Goal: Information Seeking & Learning: Learn about a topic

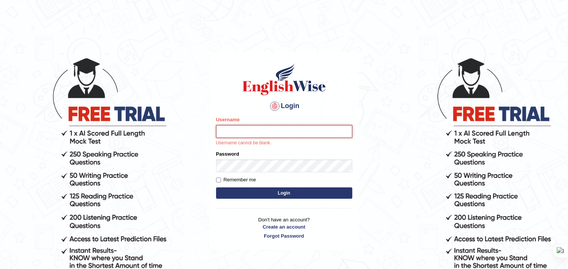
click at [216, 188] on button "Login" at bounding box center [284, 193] width 136 height 11
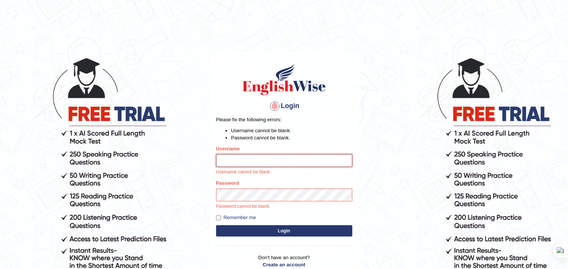
click at [275, 161] on input "Username" at bounding box center [284, 160] width 136 height 13
type input "bhuvaneswari_parramatta"
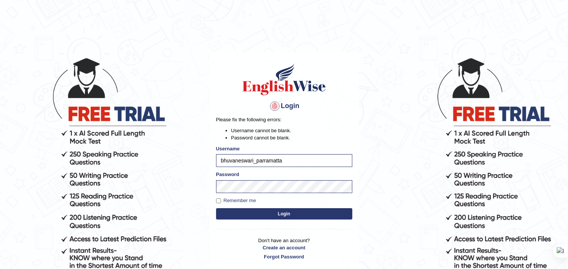
click at [216, 209] on button "Login" at bounding box center [284, 214] width 136 height 11
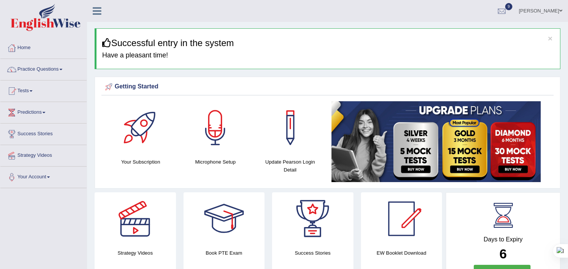
click at [47, 114] on link "Predictions" at bounding box center [43, 111] width 86 height 19
click at [48, 130] on link "Latest Predictions" at bounding box center [49, 130] width 71 height 14
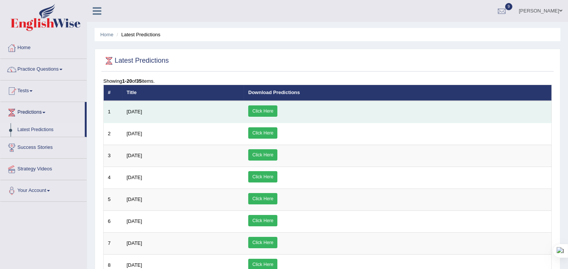
click at [277, 112] on link "Click Here" at bounding box center [262, 111] width 29 height 11
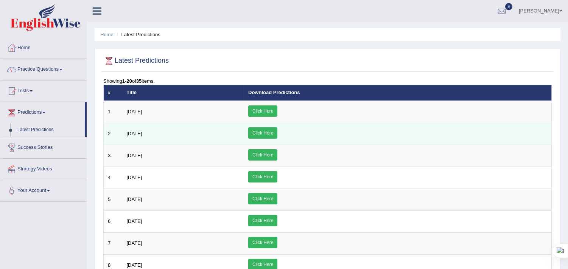
click at [277, 133] on link "Click Here" at bounding box center [262, 133] width 29 height 11
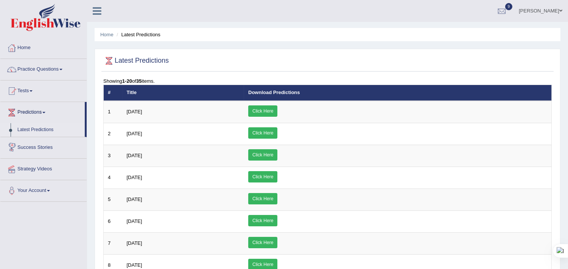
click at [50, 148] on link "Success Stories" at bounding box center [43, 146] width 86 height 19
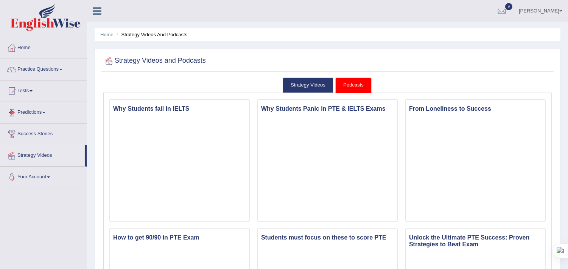
click at [40, 114] on link "Predictions" at bounding box center [43, 111] width 86 height 19
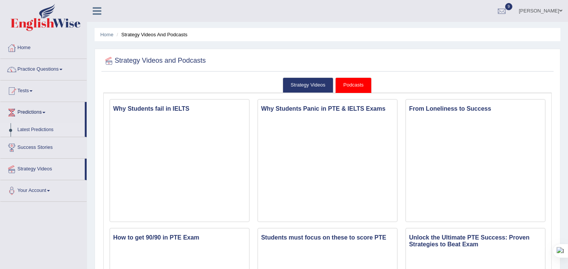
click at [45, 129] on link "Latest Predictions" at bounding box center [49, 130] width 71 height 14
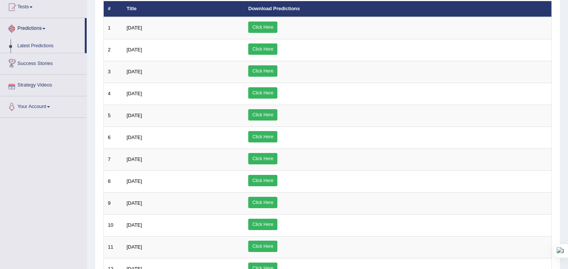
click at [36, 86] on link "Strategy Videos" at bounding box center [43, 84] width 86 height 19
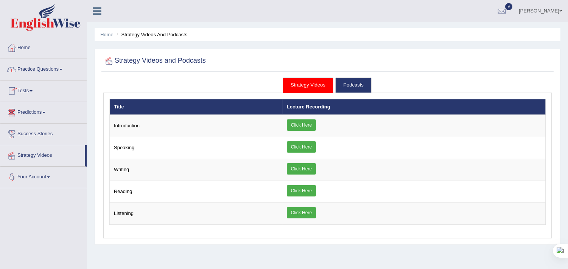
click at [30, 48] on link "Home" at bounding box center [43, 46] width 86 height 19
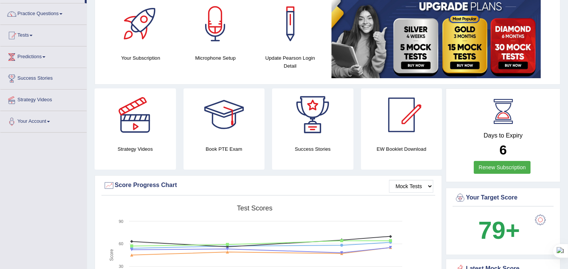
scroll to position [42, 0]
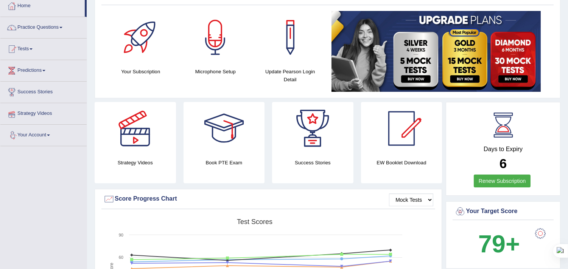
click at [48, 135] on link "Your Account" at bounding box center [43, 134] width 86 height 19
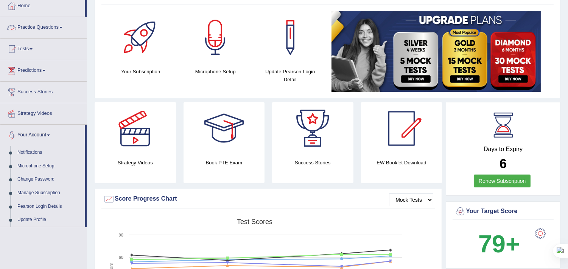
click at [62, 27] on link "Practice Questions" at bounding box center [43, 26] width 86 height 19
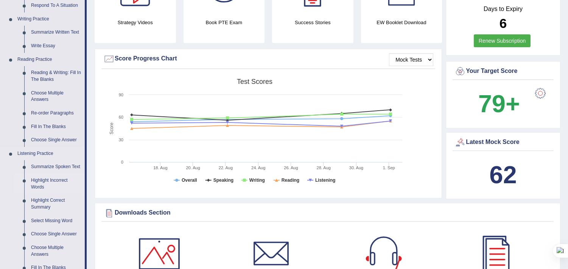
scroll to position [168, 0]
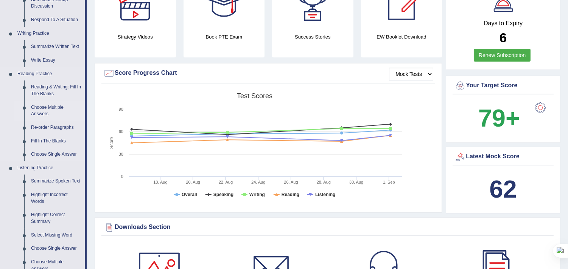
click at [57, 107] on link "Choose Multiple Answers" at bounding box center [56, 111] width 57 height 20
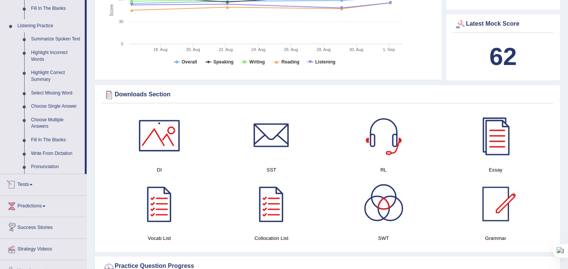
scroll to position [562, 0]
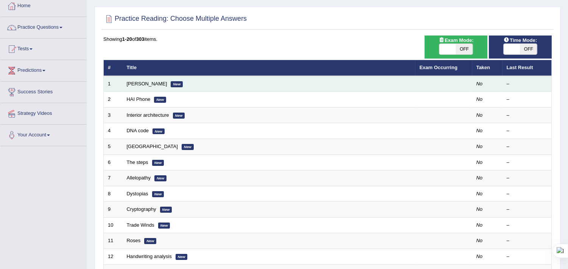
click at [479, 84] on em "No" at bounding box center [479, 84] width 6 height 6
click at [171, 85] on em "New" at bounding box center [177, 84] width 12 height 6
click at [146, 85] on link "Damian Scarf" at bounding box center [147, 84] width 40 height 6
click at [148, 85] on link "Damian Scarf" at bounding box center [147, 84] width 40 height 6
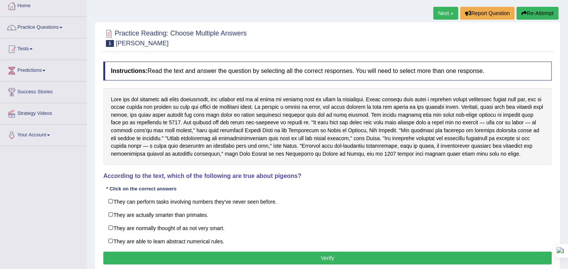
scroll to position [84, 0]
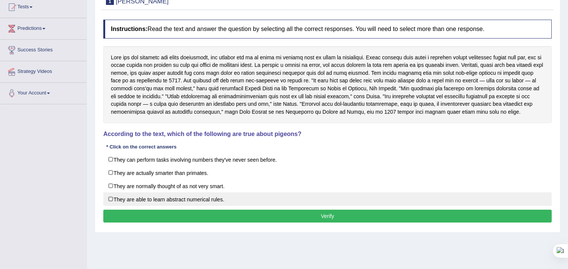
click at [112, 206] on label "They are able to learn abstract numerical rules." at bounding box center [327, 200] width 448 height 14
checkbox input "true"
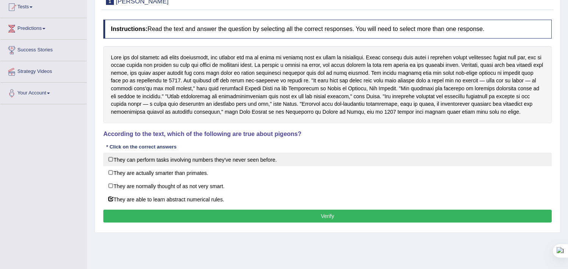
click at [112, 166] on label "They can perform tasks involving numbers they've never seen before." at bounding box center [327, 160] width 448 height 14
checkbox input "true"
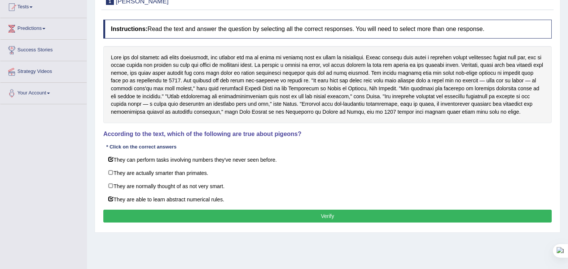
click at [329, 223] on button "Verify" at bounding box center [327, 216] width 448 height 13
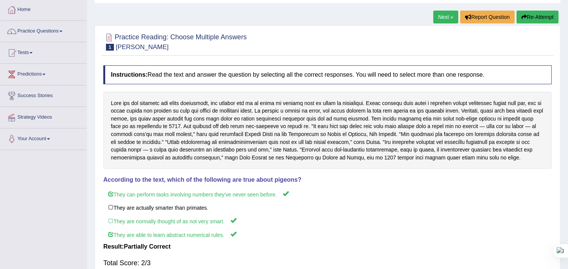
scroll to position [0, 0]
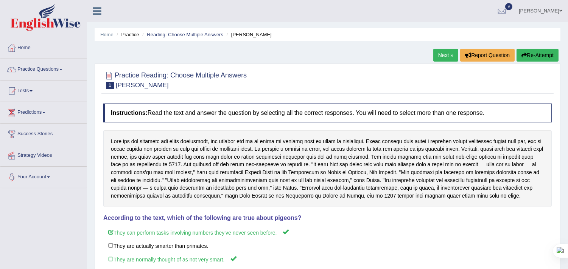
click at [443, 56] on link "Next »" at bounding box center [445, 55] width 25 height 13
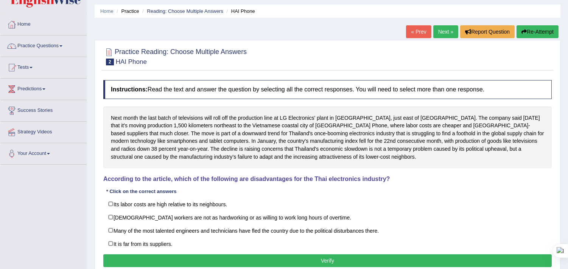
scroll to position [42, 0]
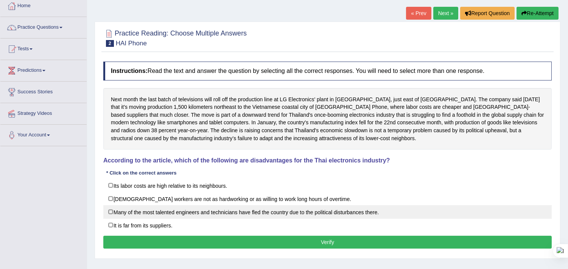
click at [111, 212] on label "Many of the most talented engineers and technicians have fled the country due t…" at bounding box center [327, 212] width 448 height 14
checkbox input "true"
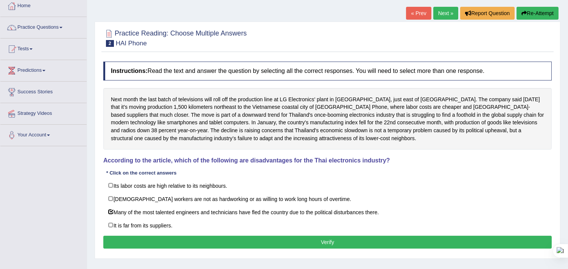
click at [254, 244] on button "Verify" at bounding box center [327, 242] width 448 height 13
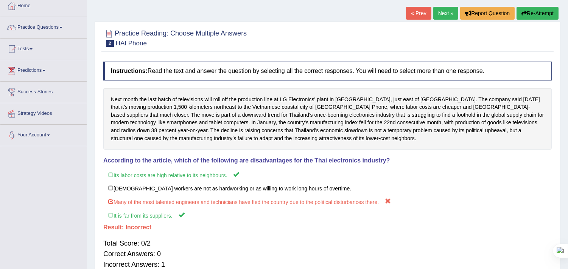
click at [448, 10] on link "Next »" at bounding box center [445, 13] width 25 height 13
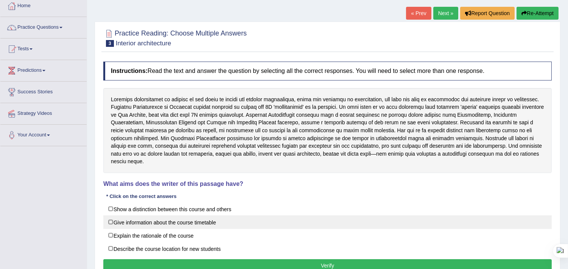
scroll to position [84, 0]
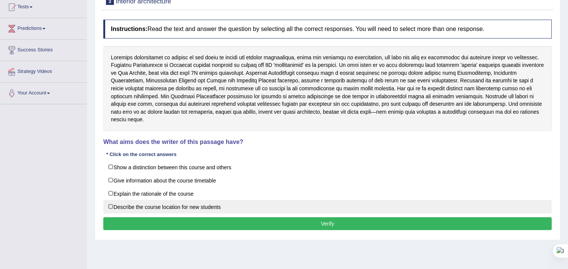
click at [108, 202] on label "Describe the course location for new students" at bounding box center [327, 207] width 448 height 14
checkbox input "true"
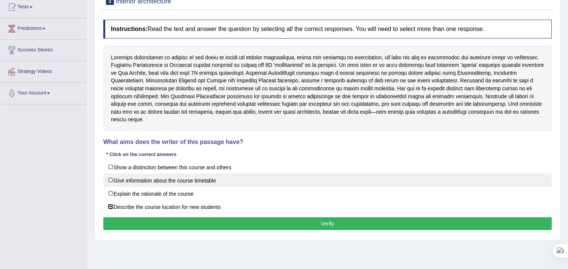
click at [115, 174] on label "Give information about the course timetable" at bounding box center [327, 181] width 448 height 14
checkbox input "true"
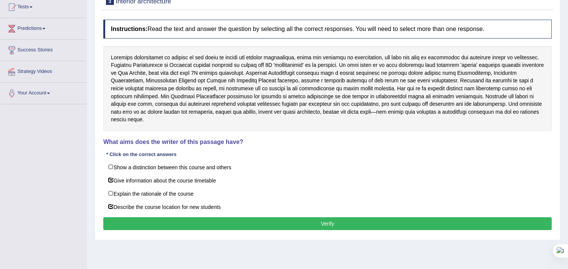
click at [277, 218] on button "Verify" at bounding box center [327, 224] width 448 height 13
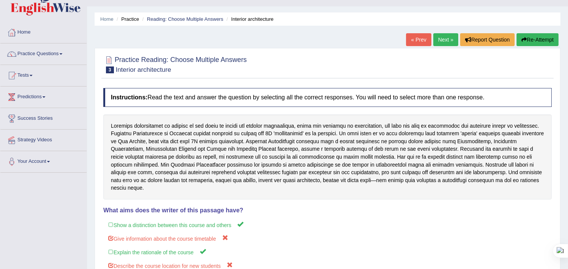
scroll to position [0, 0]
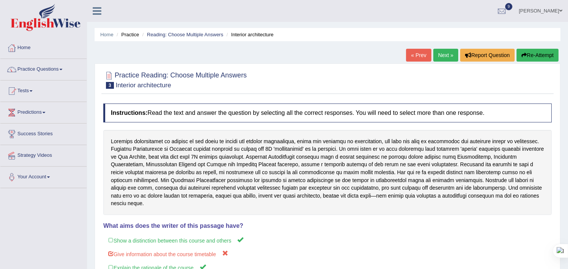
click at [436, 53] on link "Next »" at bounding box center [445, 55] width 25 height 13
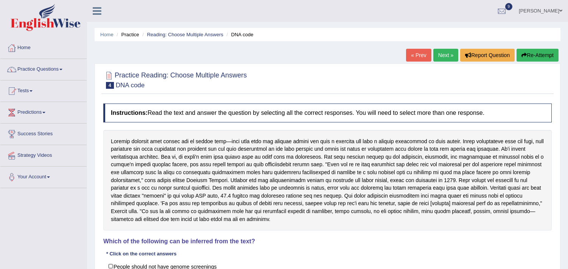
click at [443, 59] on link "Next »" at bounding box center [445, 55] width 25 height 13
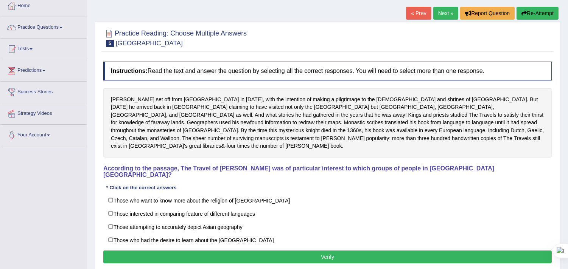
scroll to position [42, 0]
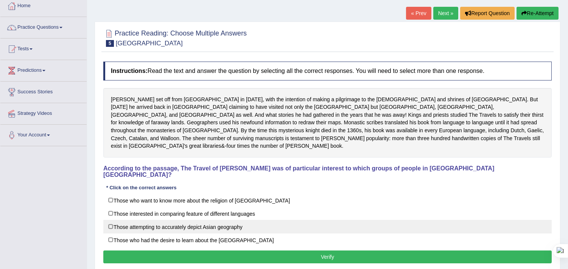
click at [111, 220] on label "Those attempting to accurately depict Asian geography" at bounding box center [327, 227] width 448 height 14
checkbox input "true"
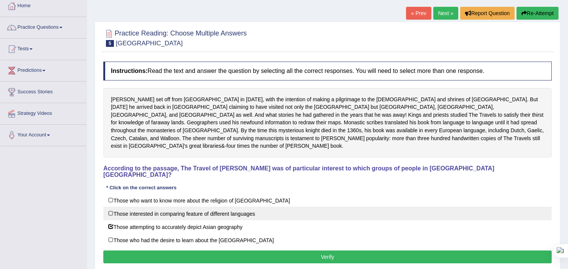
click at [114, 207] on label "Those interested in comparing feature of different languages" at bounding box center [327, 214] width 448 height 14
checkbox input "true"
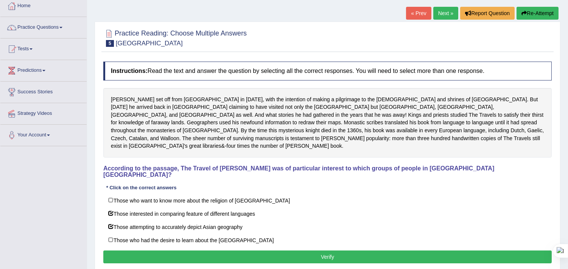
click at [186, 251] on button "Verify" at bounding box center [327, 257] width 448 height 13
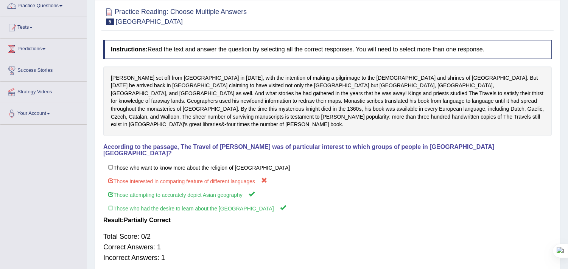
scroll to position [44, 0]
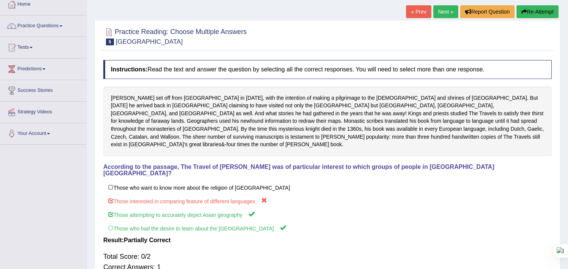
click at [442, 11] on link "Next »" at bounding box center [445, 11] width 25 height 13
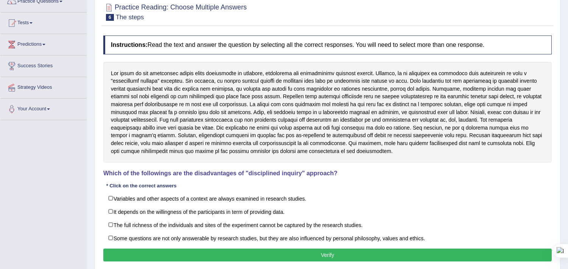
scroll to position [84, 0]
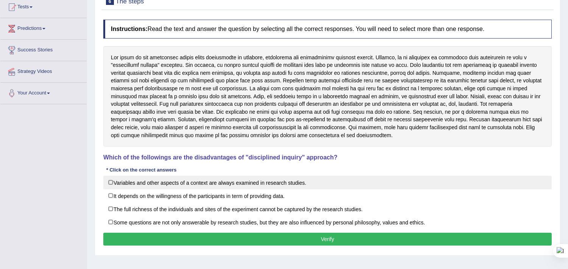
click at [110, 184] on label "Variables and other aspects of a context are always examined in research studie…" at bounding box center [327, 183] width 448 height 14
checkbox input "true"
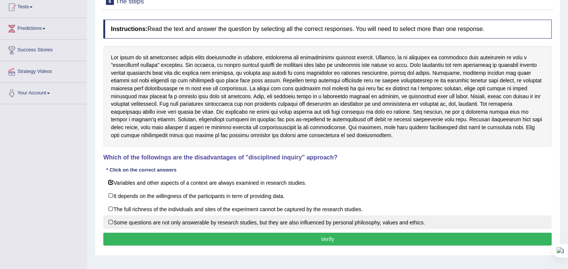
click at [110, 225] on label "Some questions are not only answerable by research studies, but they are also i…" at bounding box center [327, 223] width 448 height 14
checkbox input "true"
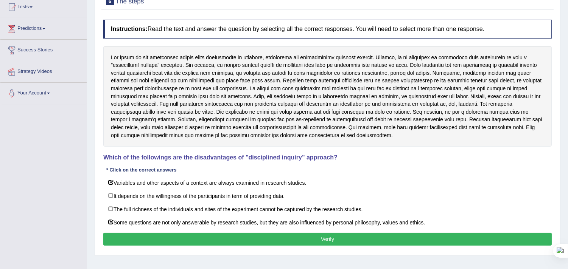
click at [148, 241] on button "Verify" at bounding box center [327, 239] width 448 height 13
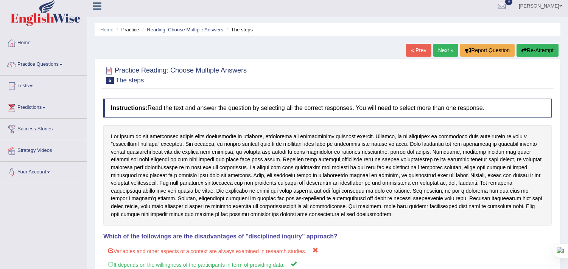
scroll to position [0, 0]
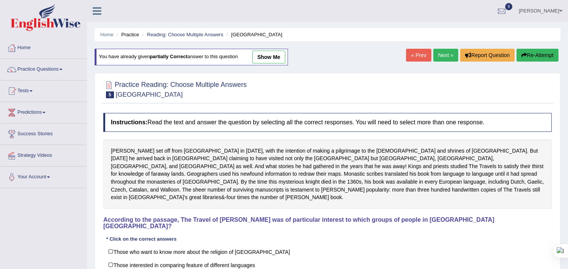
click at [21, 48] on link "Home" at bounding box center [43, 46] width 86 height 19
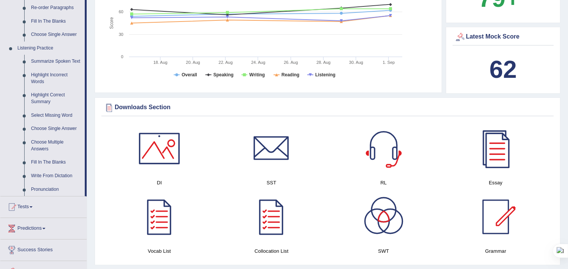
scroll to position [294, 0]
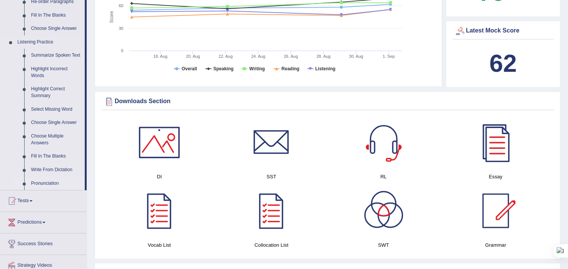
click at [48, 183] on link "Pronunciation" at bounding box center [56, 184] width 57 height 14
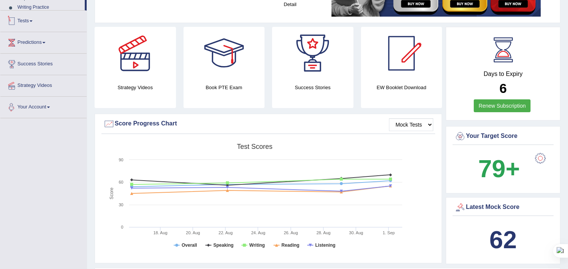
scroll to position [186, 0]
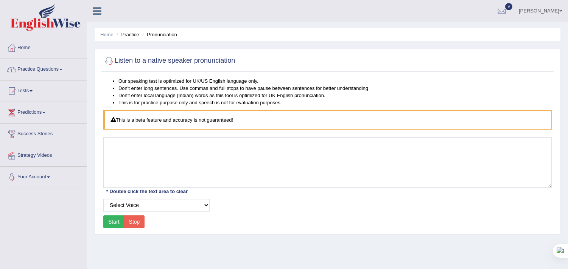
click at [33, 90] on span at bounding box center [31, 91] width 3 height 2
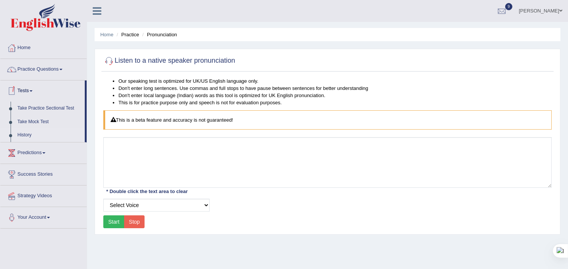
click at [28, 135] on link "History" at bounding box center [49, 136] width 71 height 14
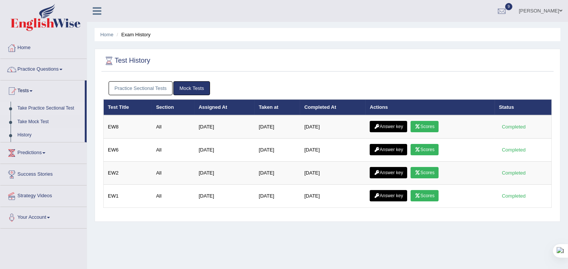
click at [39, 108] on link "Take Practice Sectional Test" at bounding box center [49, 109] width 71 height 14
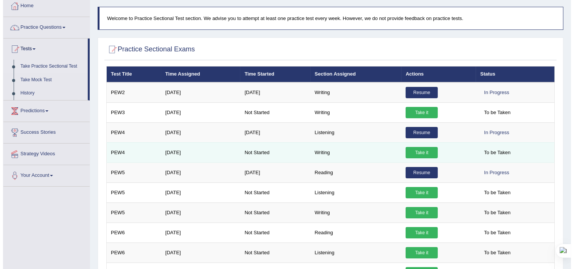
scroll to position [84, 0]
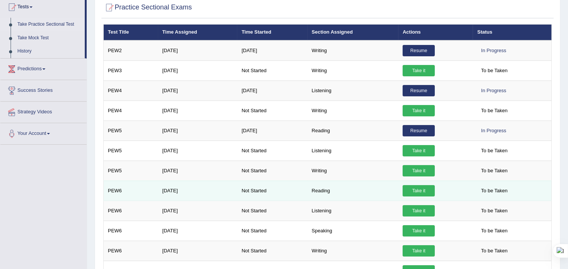
click at [414, 190] on link "Take it" at bounding box center [419, 190] width 32 height 11
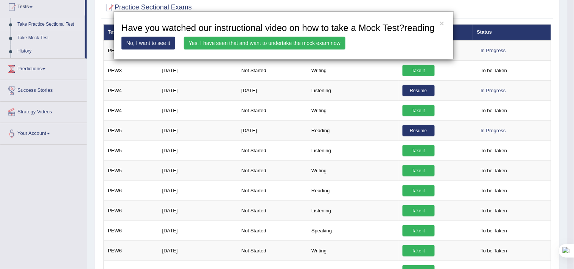
click at [223, 44] on link "Yes, I have seen that and want to undertake the mock exam now" at bounding box center [265, 43] width 162 height 13
